Goal: Communication & Community: Answer question/provide support

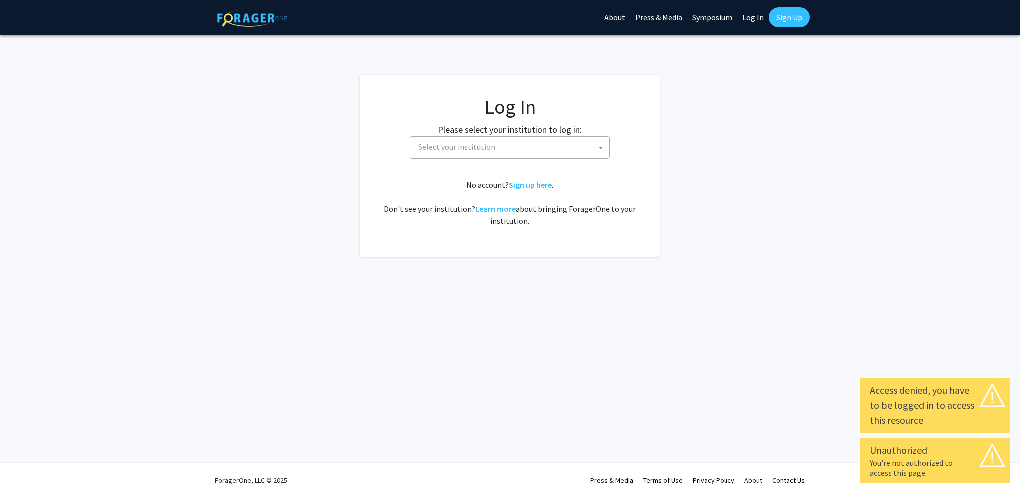
click at [498, 134] on label "Please select your institution to log in:" at bounding box center [510, 130] width 144 height 14
click at [497, 141] on span "Select your institution" at bounding box center [512, 147] width 195 height 21
click at [755, 16] on link "Log In" at bounding box center [754, 17] width 32 height 35
select select "34"
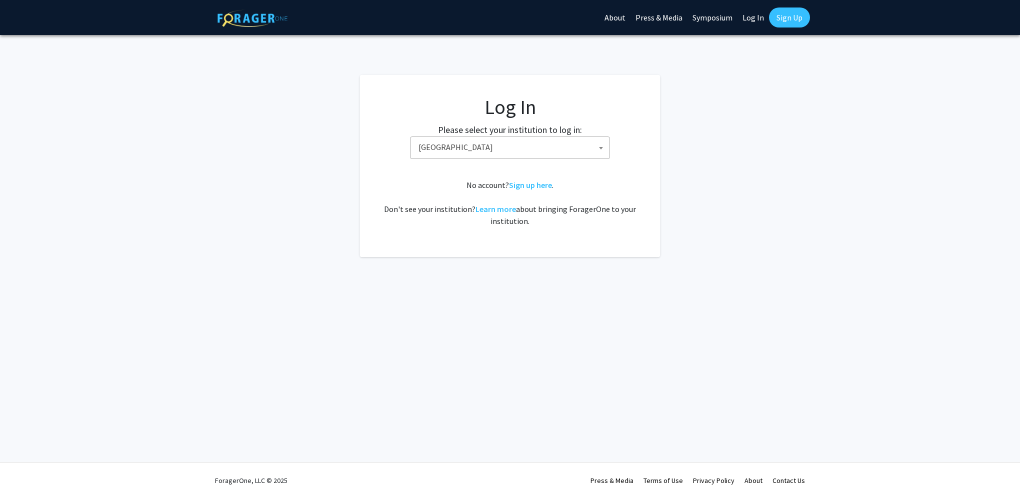
click at [753, 16] on link "Log In" at bounding box center [754, 17] width 32 height 35
click at [750, 22] on link "Log In" at bounding box center [754, 17] width 32 height 35
click at [751, 21] on link "Log In" at bounding box center [754, 17] width 32 height 35
click at [751, 20] on link "Log In" at bounding box center [754, 17] width 32 height 35
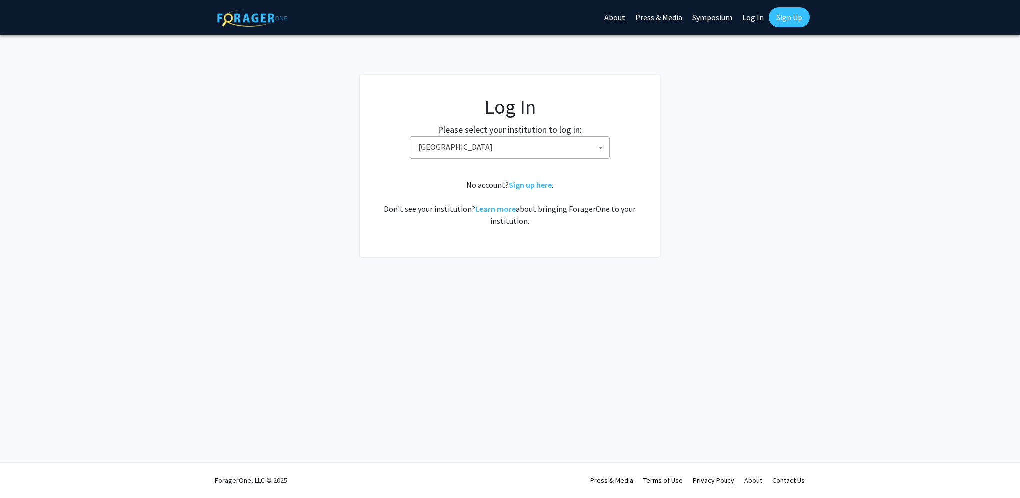
click at [754, 23] on link "Log In" at bounding box center [754, 17] width 32 height 35
click at [541, 132] on label "Please select your institution to log in:" at bounding box center [510, 130] width 144 height 14
click at [748, 16] on link "Log In" at bounding box center [754, 17] width 32 height 35
drag, startPoint x: 748, startPoint y: 16, endPoint x: 734, endPoint y: 23, distance: 15.4
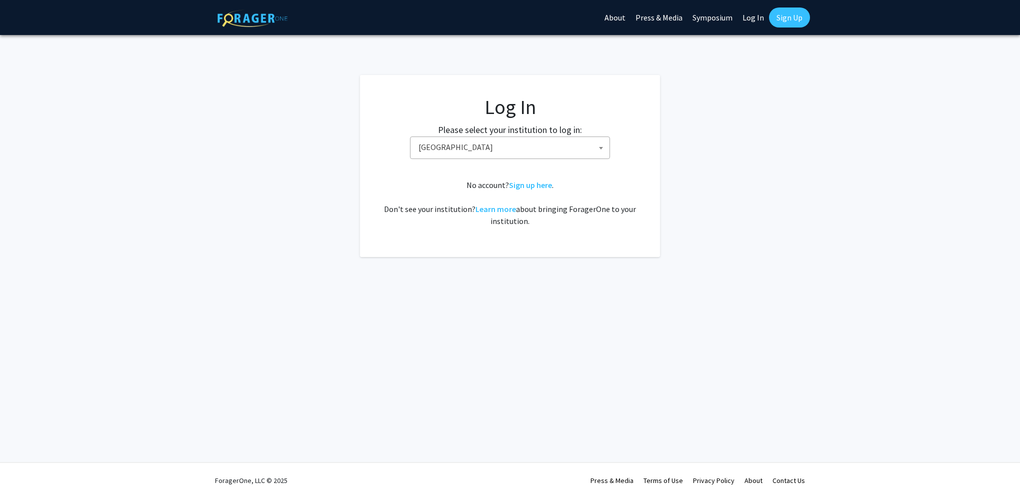
click at [747, 17] on link "Log In" at bounding box center [754, 17] width 32 height 35
click at [515, 130] on label "Please select your institution to log in:" at bounding box center [510, 130] width 144 height 14
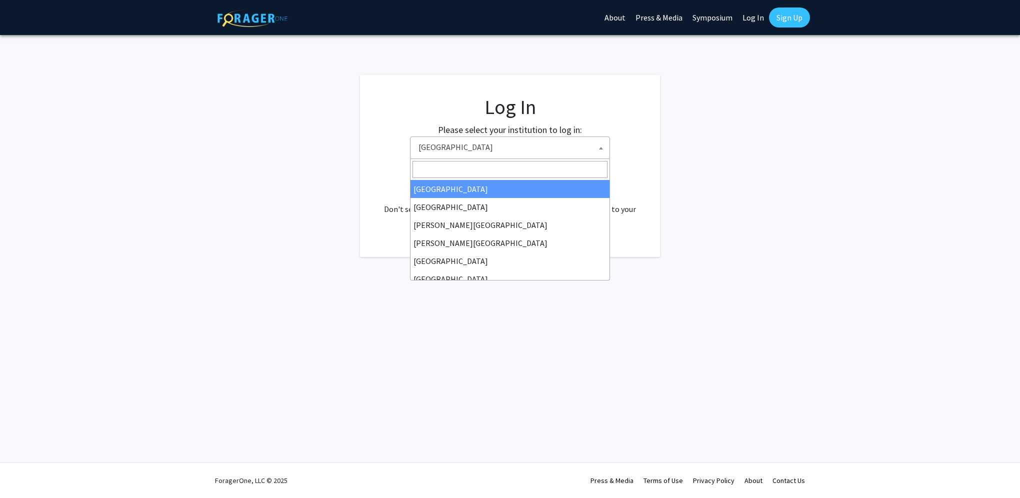
click at [512, 140] on span "Baylor University" at bounding box center [512, 147] width 195 height 21
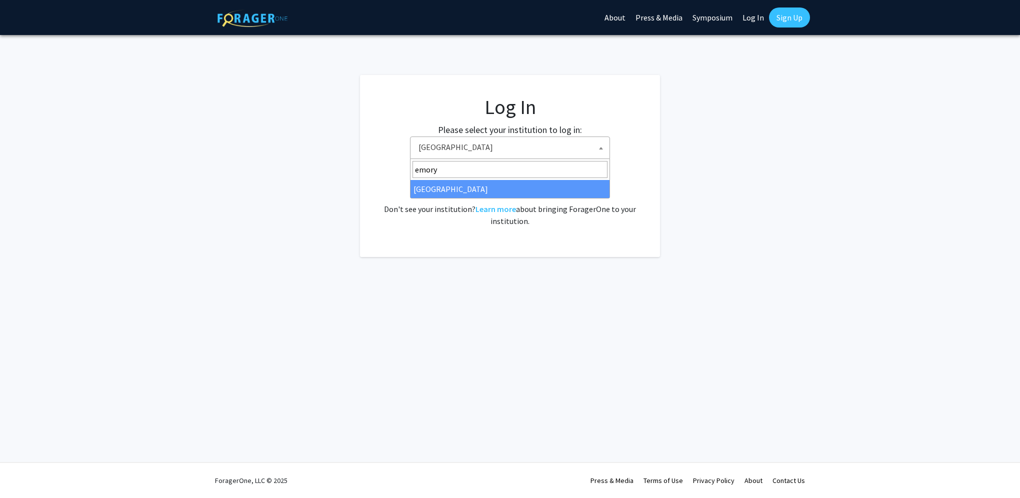
type input "emory"
select select "12"
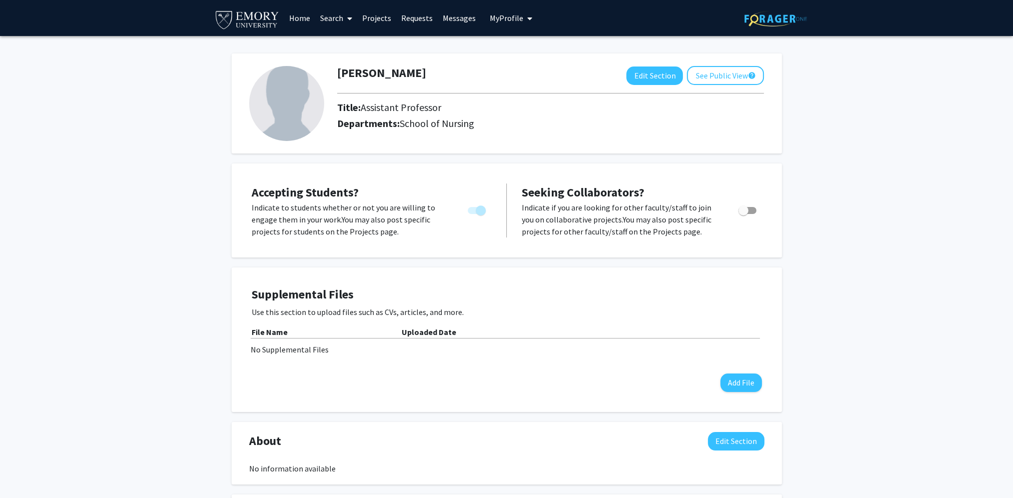
click at [385, 14] on link "Projects" at bounding box center [376, 18] width 39 height 35
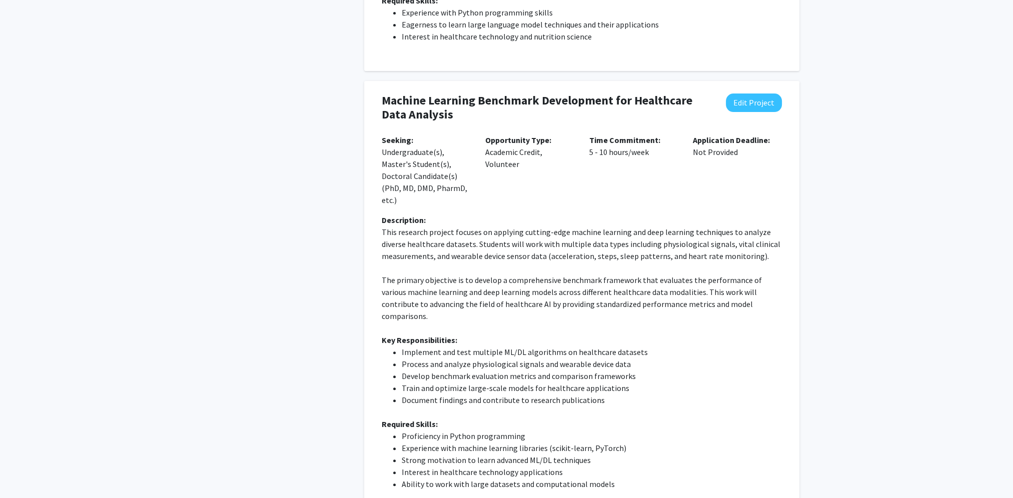
scroll to position [500, 0]
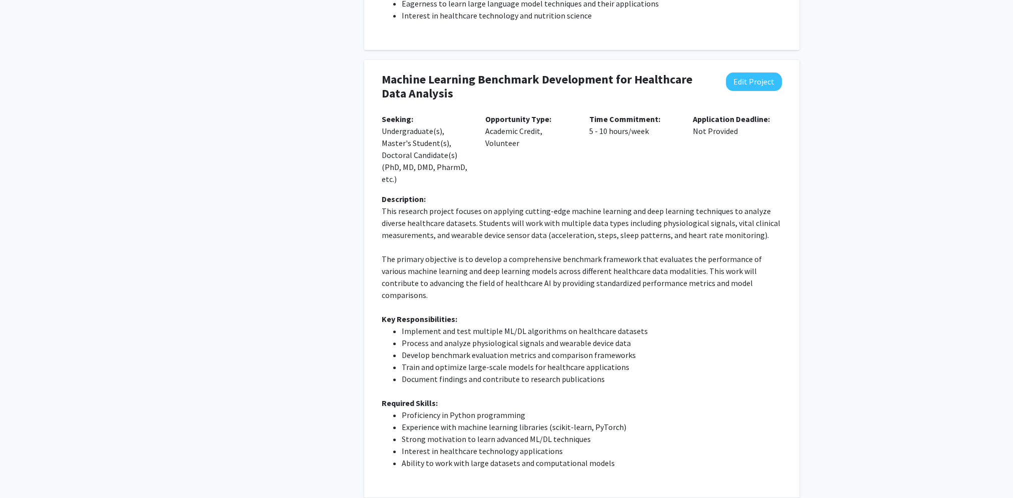
drag, startPoint x: 464, startPoint y: 93, endPoint x: 350, endPoint y: 70, distance: 116.4
click at [350, 70] on div "Accepting Students? Would you like to receive student requests to work with you…" at bounding box center [507, 25] width 600 height 944
click at [713, 282] on p "The primary objective is to develop a comprehensive benchmark framework that ev…" at bounding box center [582, 277] width 400 height 48
drag, startPoint x: 520, startPoint y: 144, endPoint x: 484, endPoint y: 134, distance: 38.0
click at [484, 134] on div "Opportunity Type: Academic Credit, Volunteer" at bounding box center [530, 153] width 104 height 80
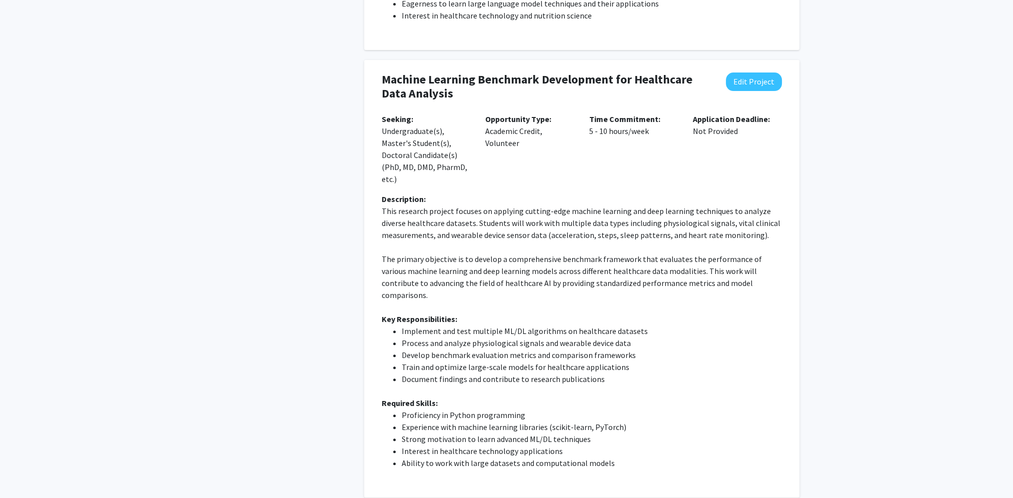
click at [562, 170] on div "Opportunity Type: Academic Credit, Volunteer" at bounding box center [530, 153] width 104 height 80
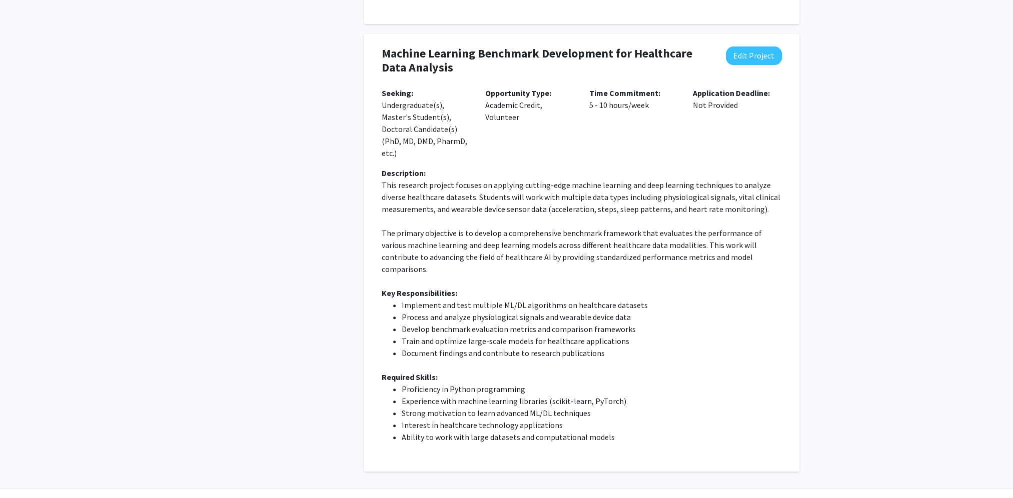
scroll to position [540, 0]
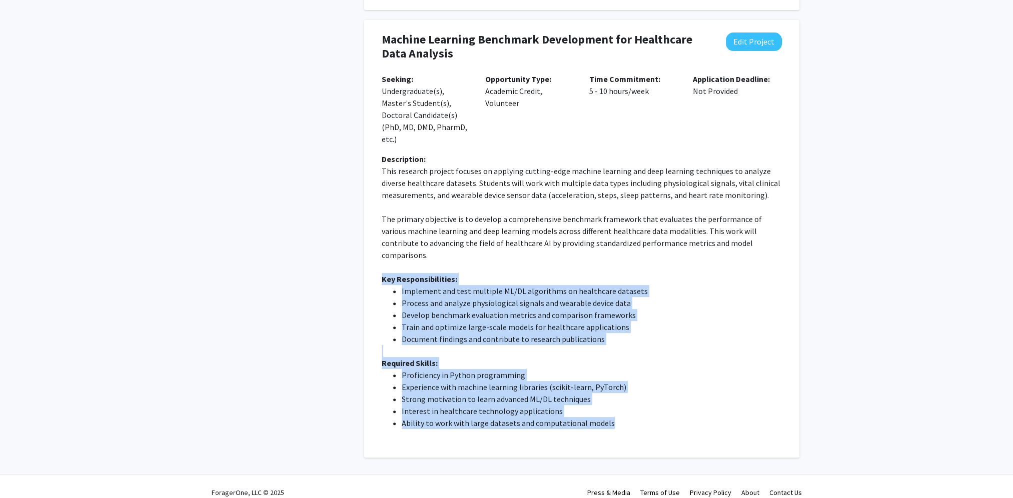
drag, startPoint x: 624, startPoint y: 418, endPoint x: 374, endPoint y: 269, distance: 291.0
click at [374, 269] on div "Description: This research project focuses on applying cutting-edge machine lea…" at bounding box center [581, 295] width 415 height 284
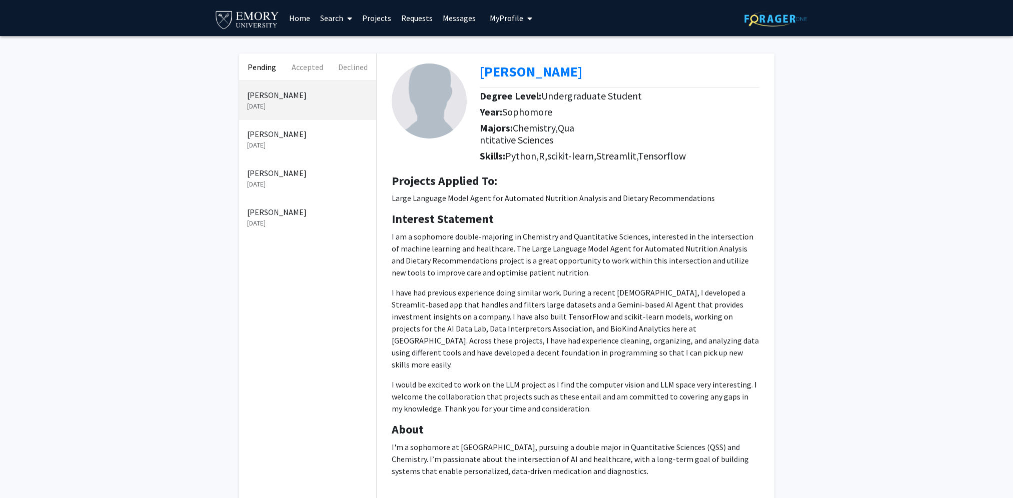
click at [443, 14] on link "Messages" at bounding box center [459, 18] width 43 height 35
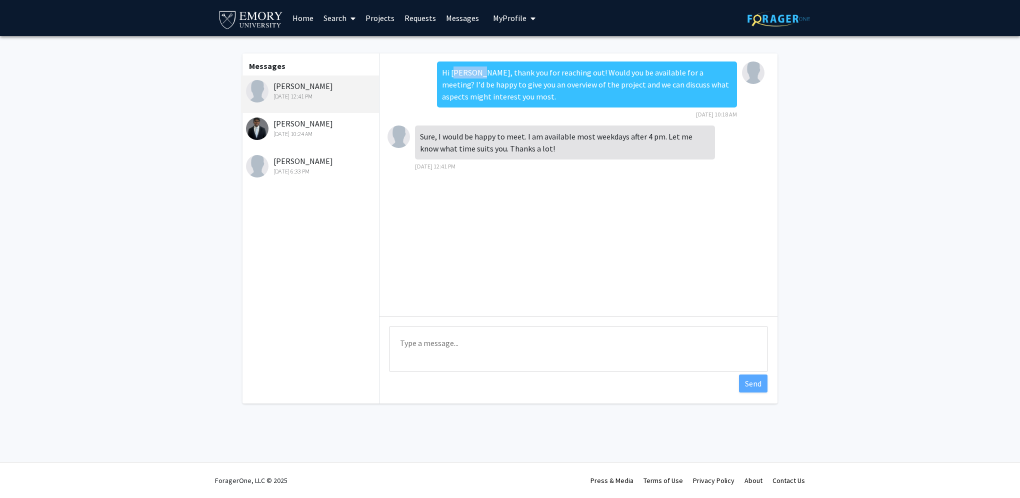
drag, startPoint x: 452, startPoint y: 71, endPoint x: 479, endPoint y: 74, distance: 26.7
click at [479, 74] on div "Hi [PERSON_NAME], thank you for reaching out! Would you be available for a meet…" at bounding box center [587, 85] width 300 height 46
drag, startPoint x: 479, startPoint y: 74, endPoint x: 473, endPoint y: 73, distance: 5.7
click at [349, 84] on div "[PERSON_NAME] [DATE] 12:41 PM" at bounding box center [311, 90] width 131 height 21
drag, startPoint x: 320, startPoint y: 87, endPoint x: 273, endPoint y: 86, distance: 47.5
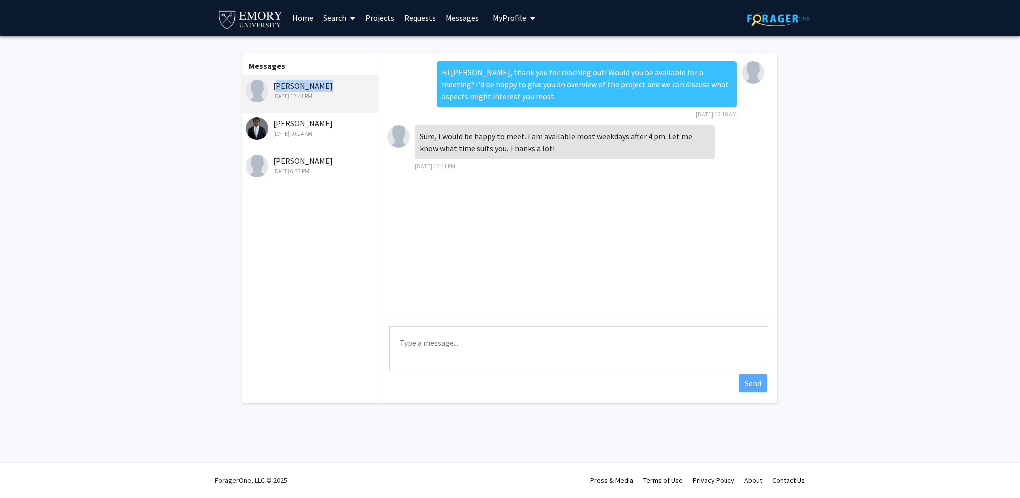
click at [273, 86] on div "[PERSON_NAME] [DATE] 12:41 PM" at bounding box center [311, 90] width 131 height 21
drag, startPoint x: 273, startPoint y: 86, endPoint x: 302, endPoint y: 83, distance: 29.2
